Goal: Transaction & Acquisition: Purchase product/service

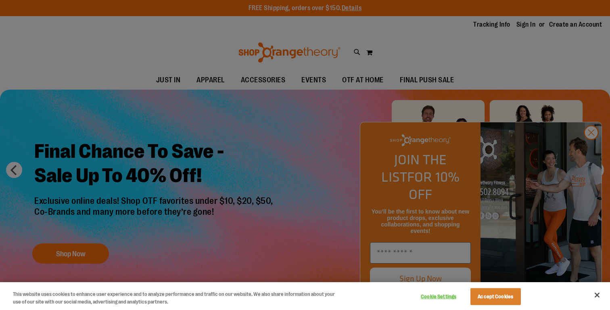
click at [592, 151] on div at bounding box center [305, 155] width 610 height 310
click at [597, 292] on button "Close" at bounding box center [597, 295] width 18 height 18
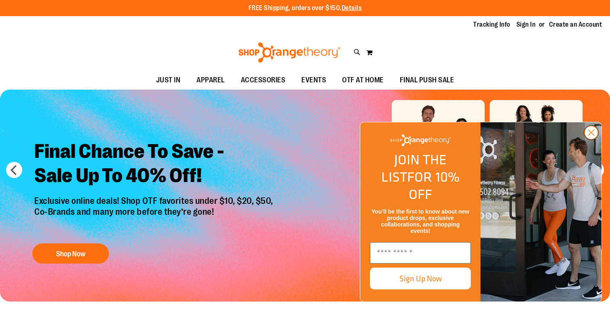
click at [589, 139] on circle "Close dialog" at bounding box center [590, 132] width 13 height 13
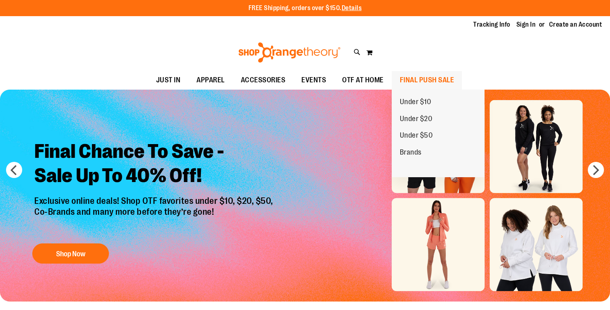
click at [424, 78] on span "FINAL PUSH SALE" at bounding box center [427, 80] width 54 height 18
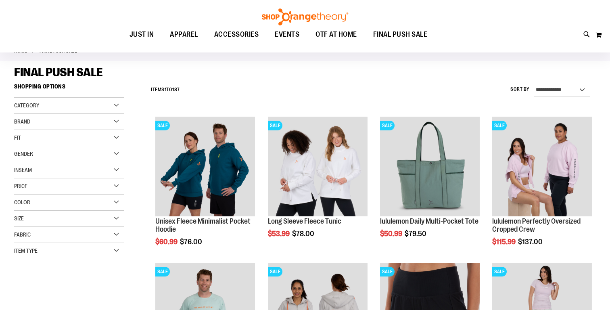
scroll to position [56, 0]
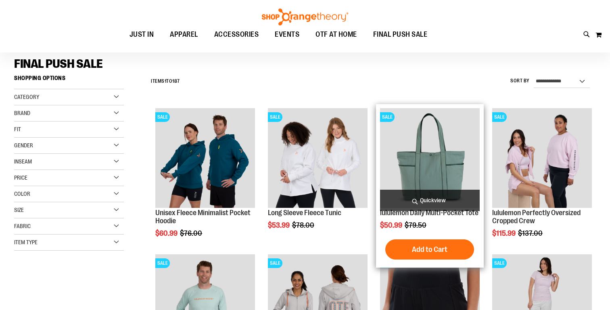
click at [443, 165] on img "product" at bounding box center [430, 158] width 100 height 100
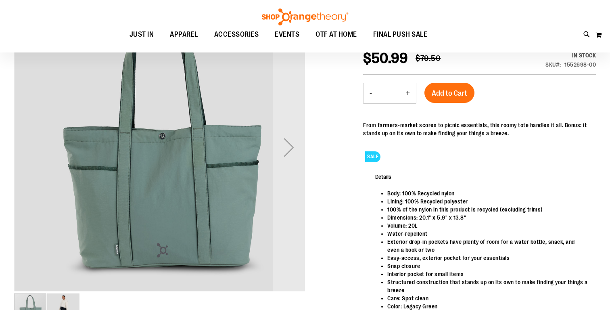
scroll to position [111, 0]
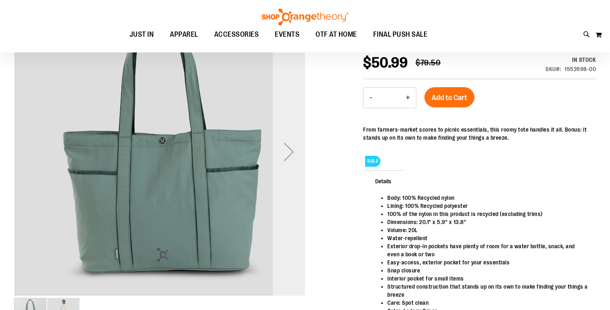
click at [289, 152] on div "Next" at bounding box center [289, 152] width 32 height 32
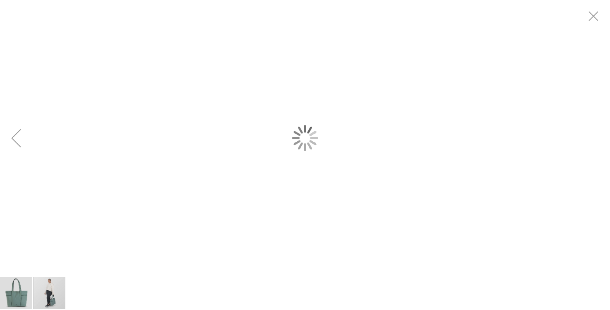
scroll to position [0, 0]
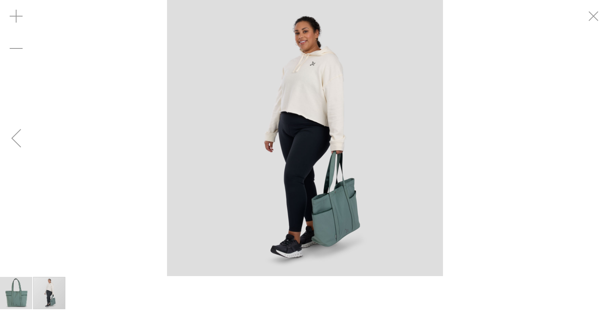
click at [10, 138] on div "Previous" at bounding box center [16, 138] width 32 height 32
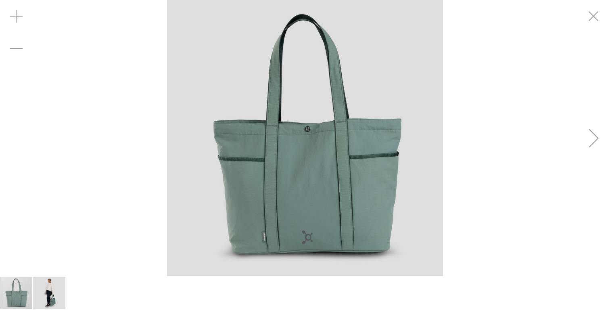
click at [591, 142] on div "Next" at bounding box center [594, 138] width 32 height 32
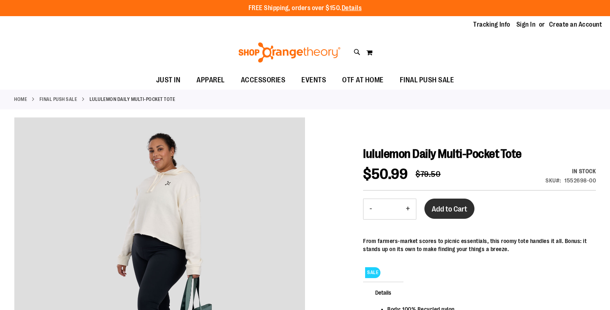
click at [458, 207] on span "Add to Cart" at bounding box center [449, 208] width 35 height 9
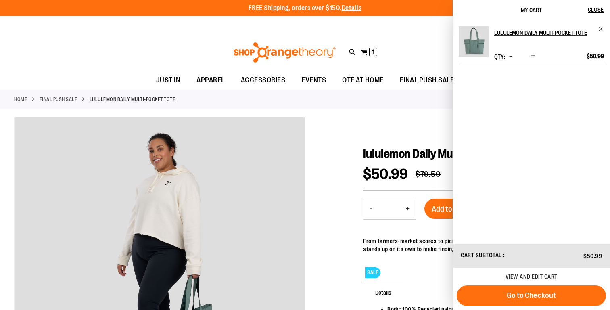
click at [178, 46] on div "Toggle Nav Search Popular Suggestions Advanced Search" at bounding box center [305, 52] width 610 height 37
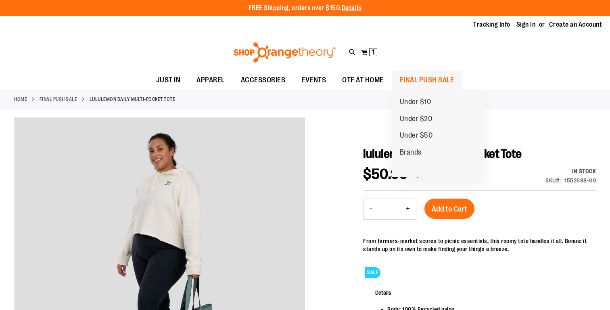
click at [414, 81] on span "FINAL PUSH SALE" at bounding box center [427, 80] width 54 height 18
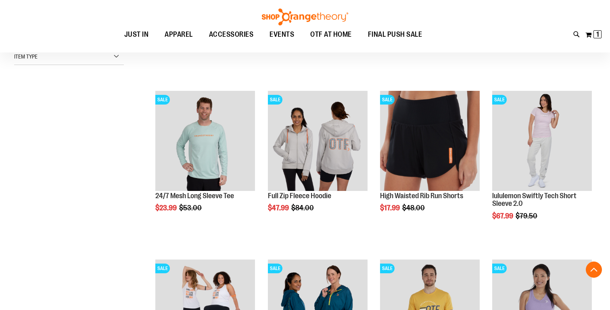
scroll to position [153, 0]
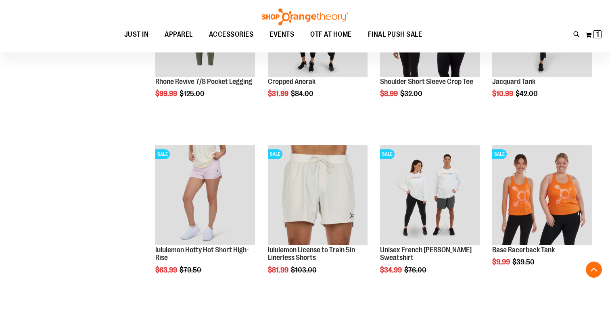
scroll to position [623, 0]
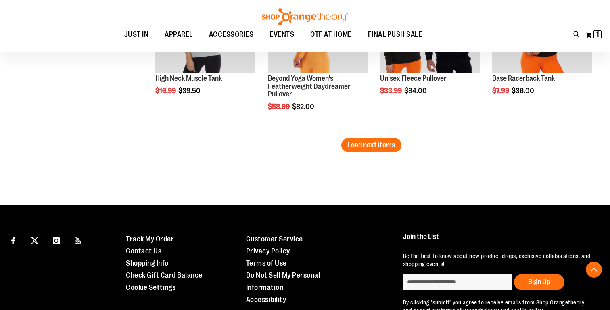
scroll to position [1450, 0]
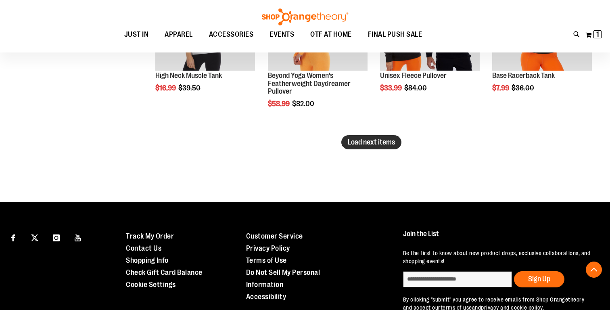
click at [375, 146] on button "Load next items" at bounding box center [371, 142] width 60 height 14
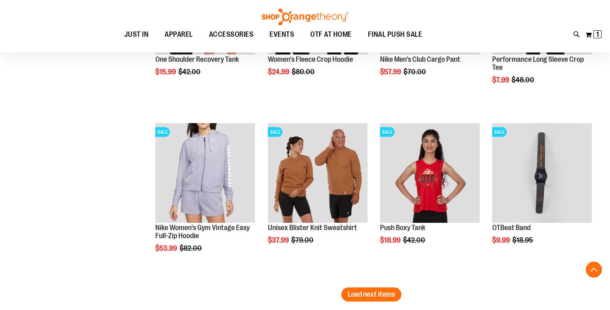
scroll to position [1803, 0]
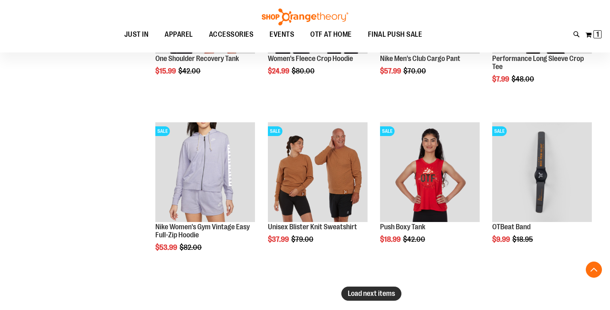
click at [373, 295] on span "Load next items" at bounding box center [371, 293] width 47 height 8
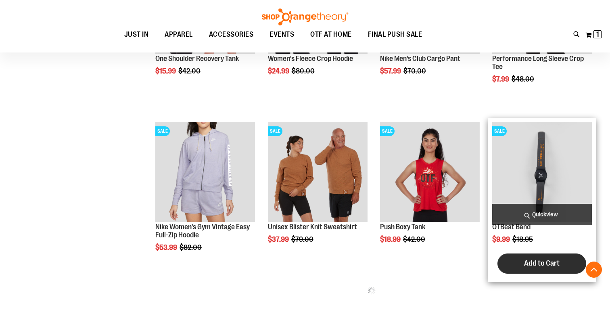
click at [532, 263] on span "Add to Cart" at bounding box center [541, 263] width 35 height 9
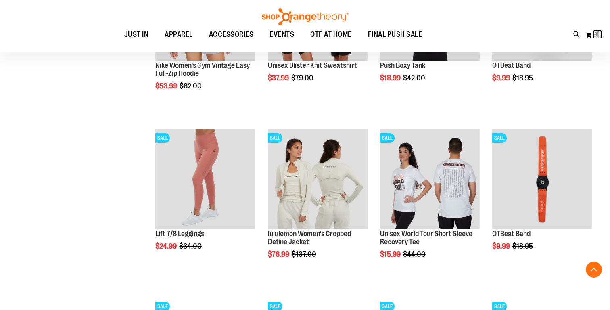
scroll to position [1979, 0]
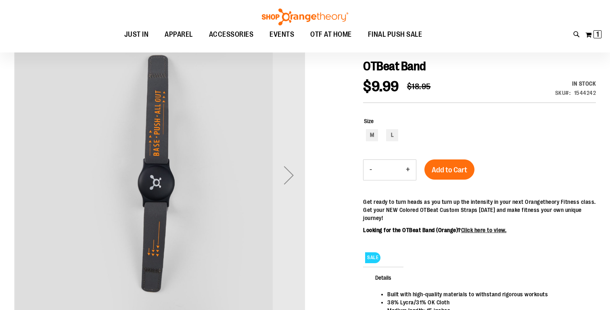
scroll to position [106, 0]
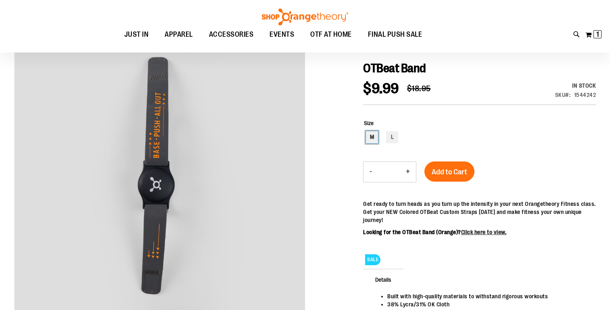
click at [371, 140] on div "M" at bounding box center [372, 137] width 12 height 12
type input "***"
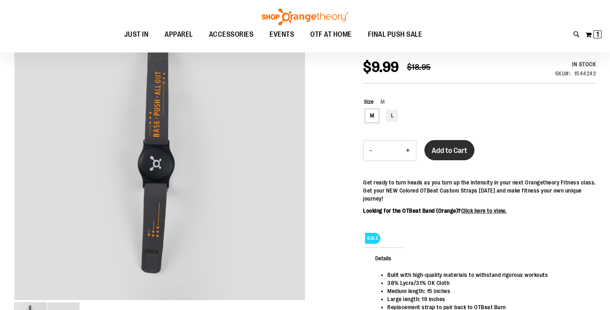
click at [450, 150] on span "Add to Cart" at bounding box center [449, 150] width 35 height 9
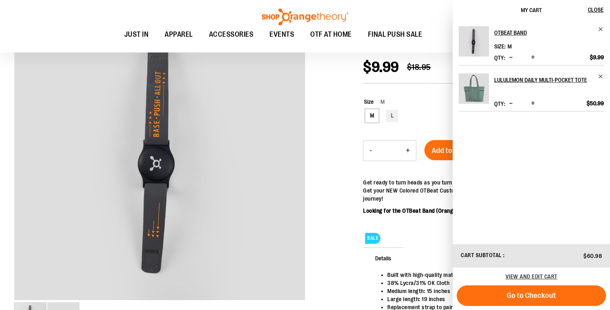
click at [88, 6] on div "Toggle Nav Search Popular Suggestions Advanced Search" at bounding box center [305, 26] width 610 height 52
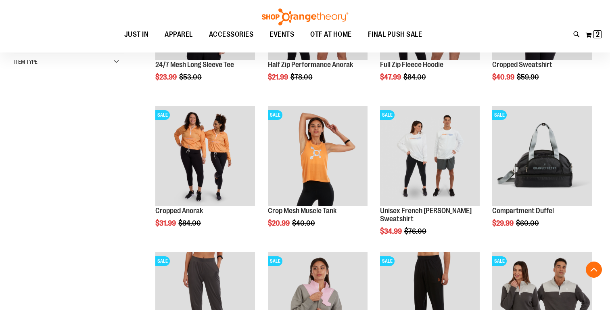
scroll to position [207, 0]
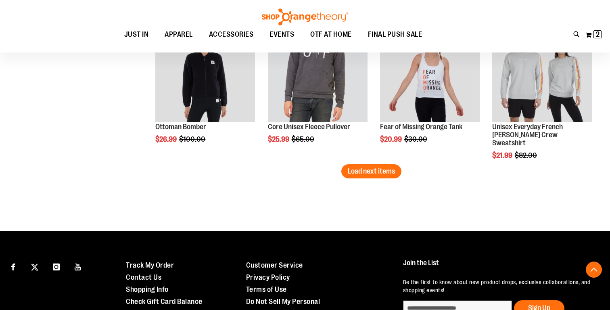
scroll to position [1311, 0]
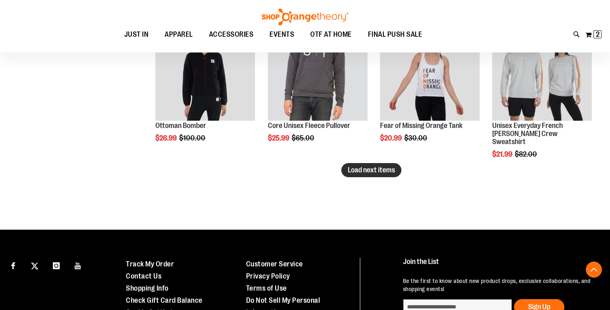
click at [391, 169] on span "Load next items" at bounding box center [371, 170] width 47 height 8
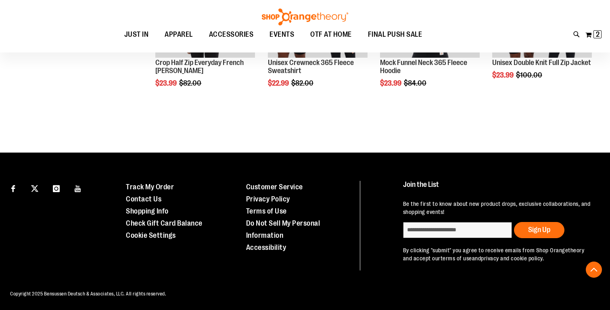
scroll to position [1521, 0]
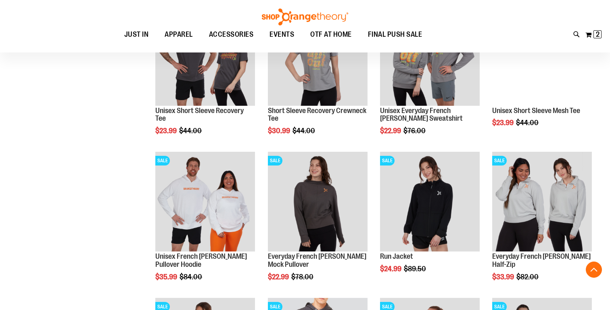
scroll to position [1033, 0]
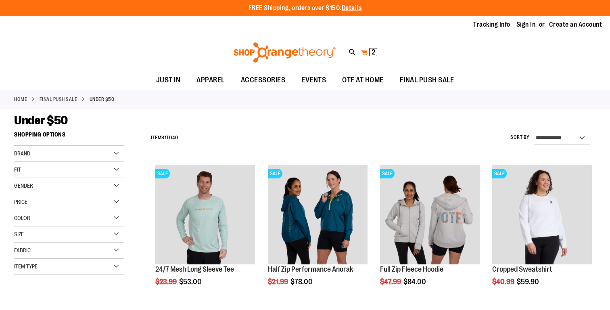
click at [368, 53] on button "My Cart 2 2 items" at bounding box center [369, 52] width 17 height 13
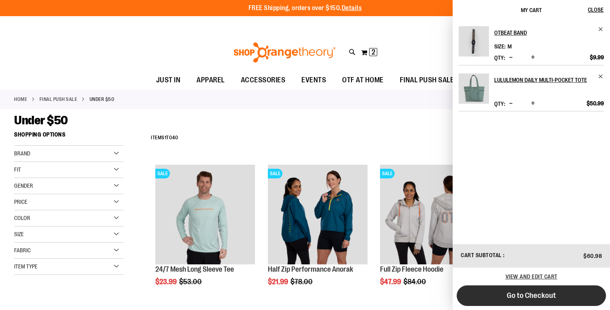
click at [517, 294] on span "Go to Checkout" at bounding box center [531, 295] width 49 height 9
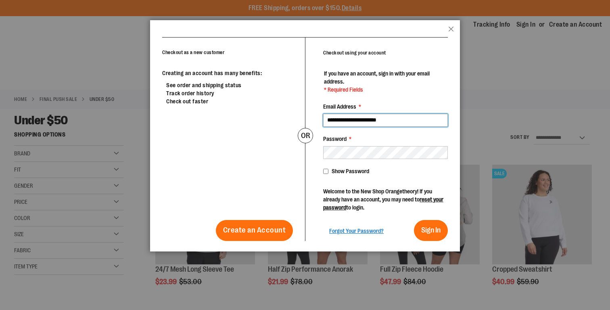
type input "**********"
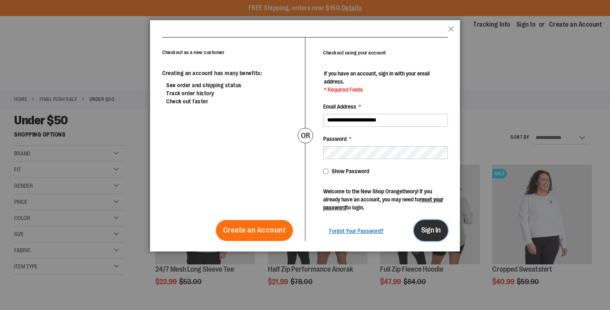
click at [430, 234] on button "Sign In" at bounding box center [431, 230] width 34 height 21
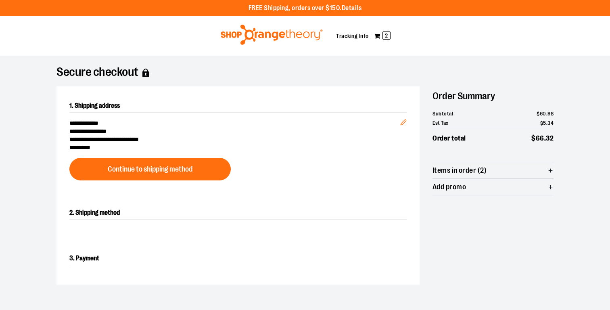
click at [530, 309] on div at bounding box center [305, 310] width 610 height 0
click at [388, 309] on div at bounding box center [305, 310] width 610 height 0
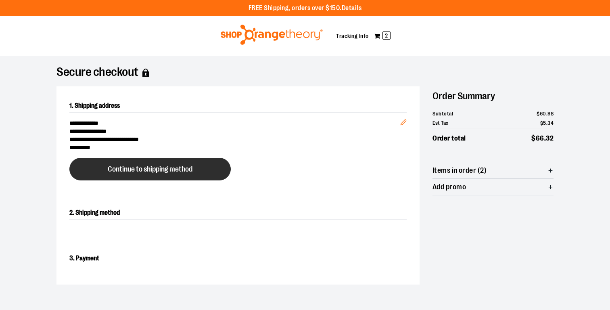
click at [119, 174] on button "Continue to shipping method" at bounding box center [149, 169] width 161 height 23
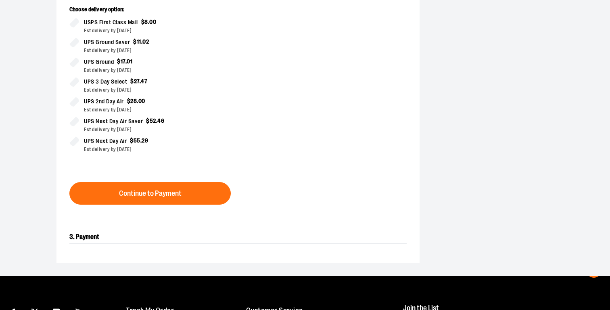
scroll to position [225, 0]
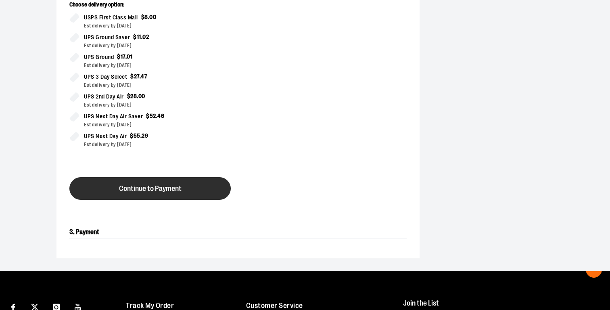
click at [191, 192] on button "Continue to Payment" at bounding box center [149, 188] width 161 height 23
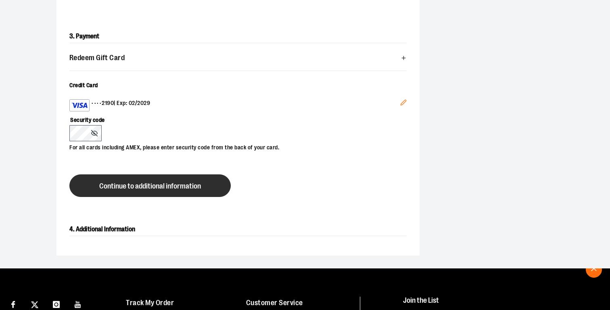
click at [130, 186] on span "Continue to additional information" at bounding box center [150, 186] width 102 height 8
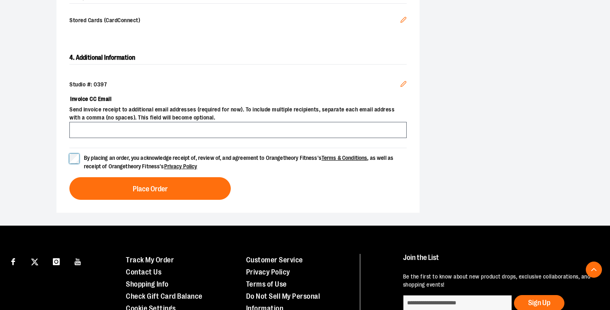
scroll to position [255, 0]
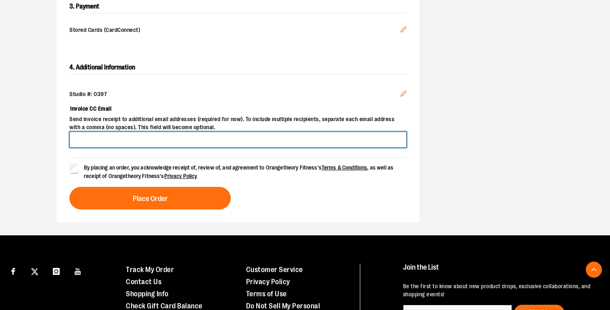
click at [258, 138] on input "Invoice CC Email" at bounding box center [237, 139] width 337 height 16
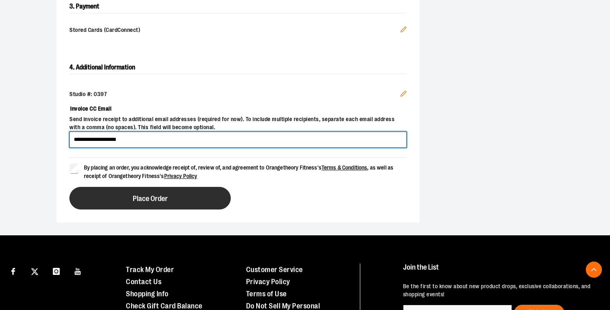
type input "**********"
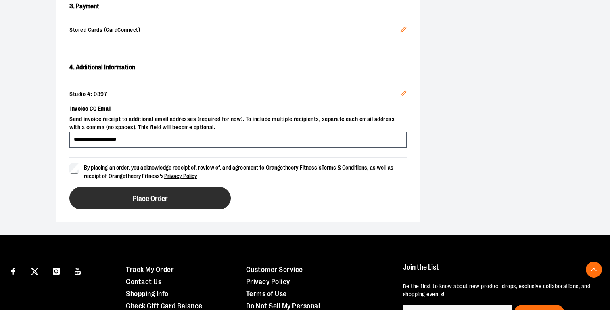
click at [136, 198] on span "Place Order" at bounding box center [150, 199] width 35 height 8
